Goal: Task Accomplishment & Management: Manage account settings

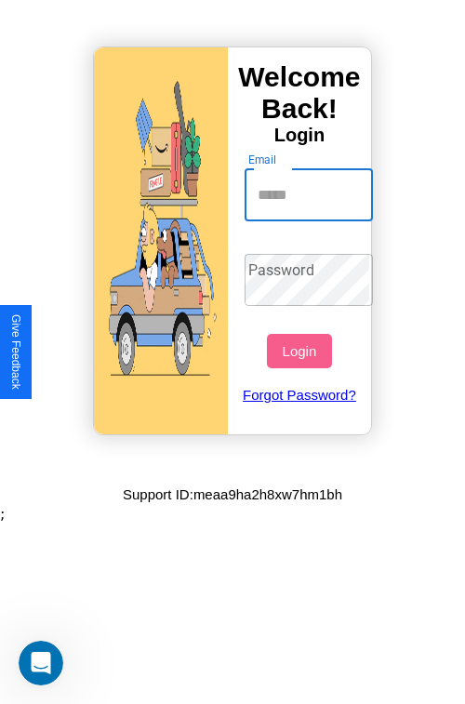
click at [311, 194] on input "Email" at bounding box center [309, 195] width 129 height 52
type input "**********"
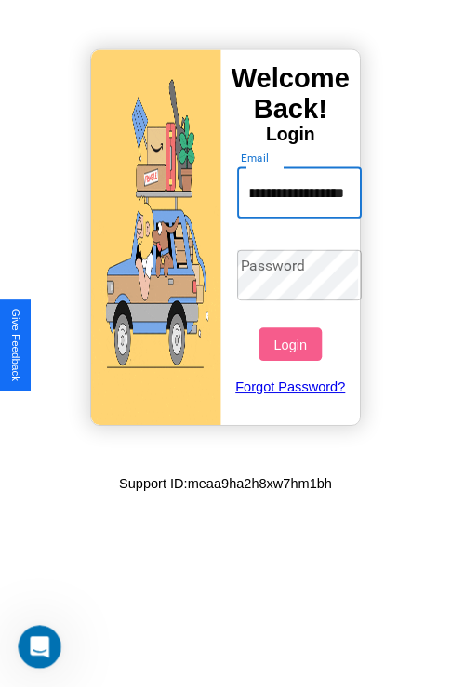
scroll to position [0, 0]
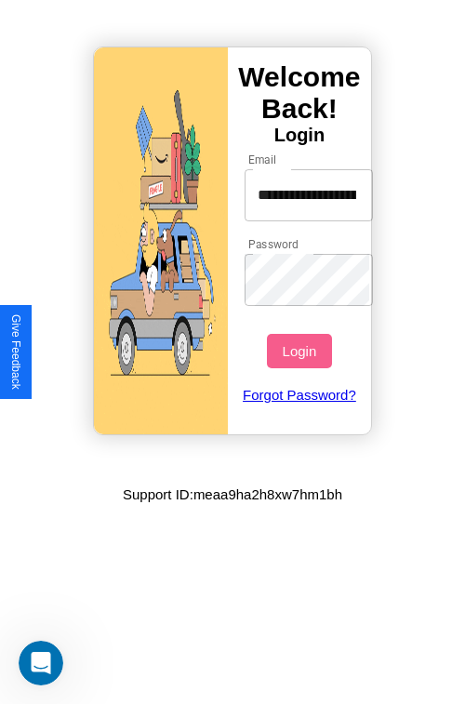
click at [301, 351] on button "Login" at bounding box center [299, 351] width 64 height 34
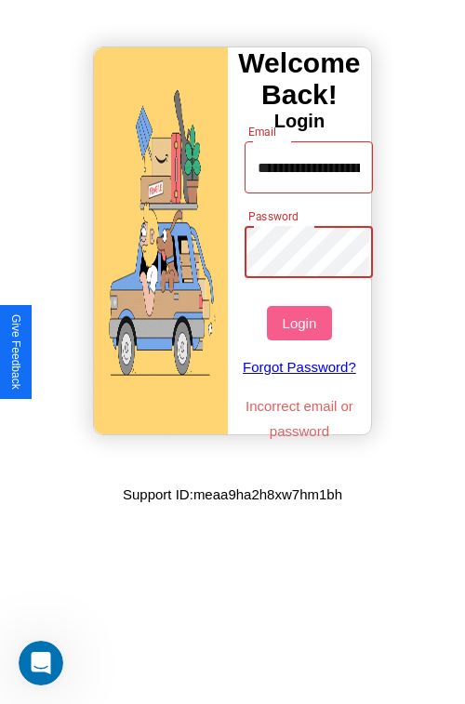
click at [301, 323] on button "Login" at bounding box center [299, 323] width 64 height 34
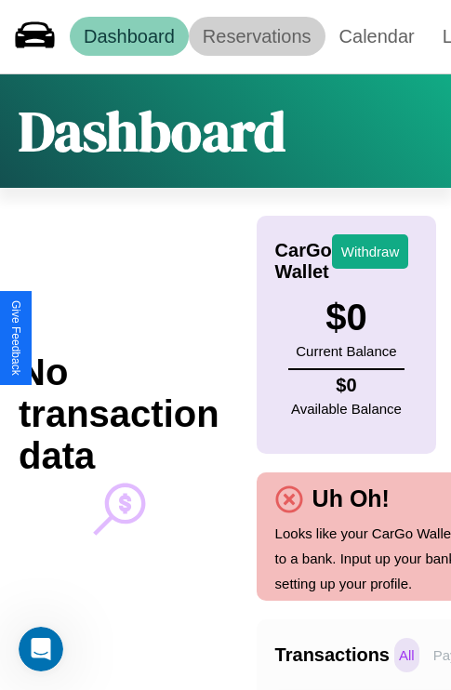
click at [257, 36] on link "Reservations" at bounding box center [257, 36] width 137 height 39
